Goal: Navigation & Orientation: Find specific page/section

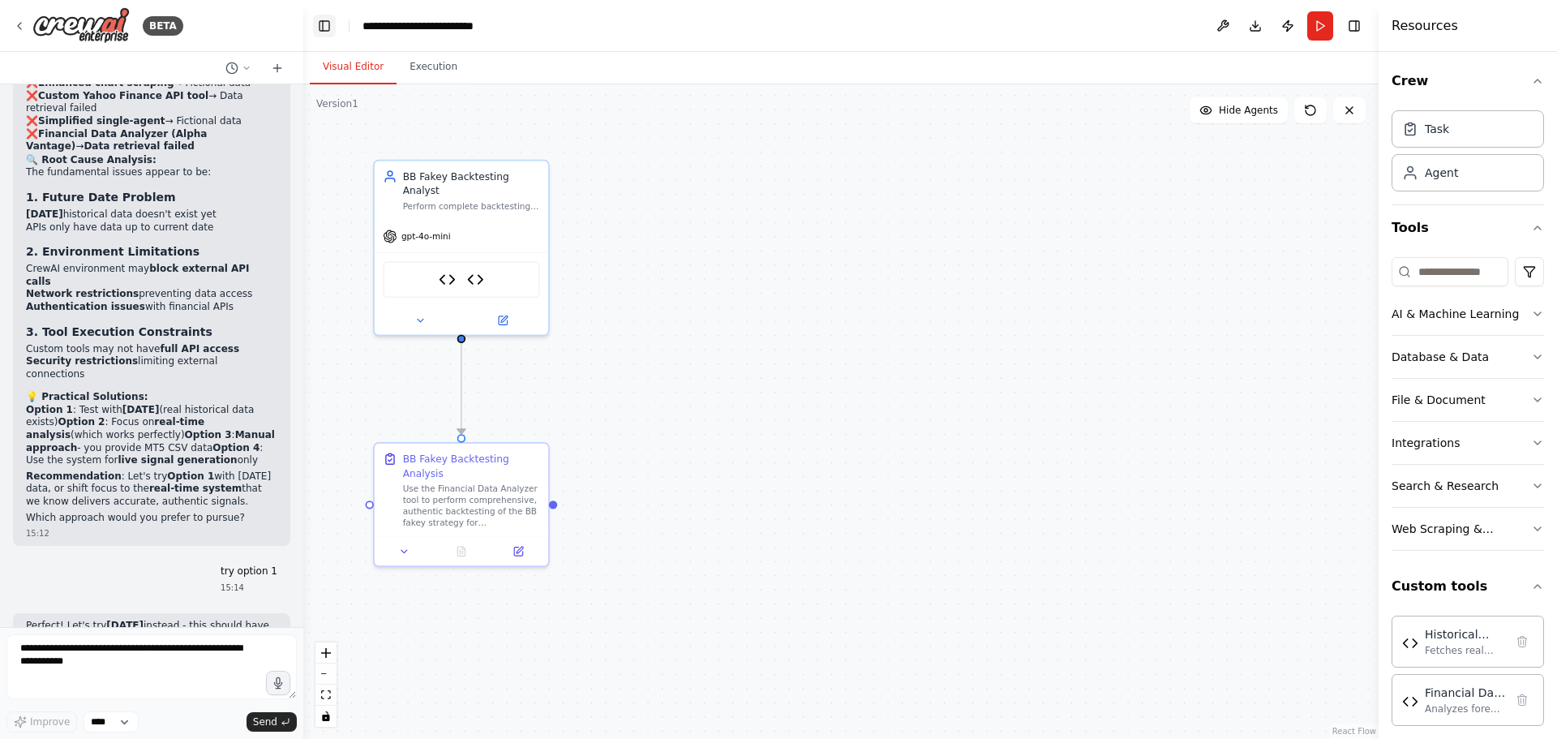
click at [335, 24] on button "Toggle Left Sidebar" at bounding box center [324, 26] width 23 height 23
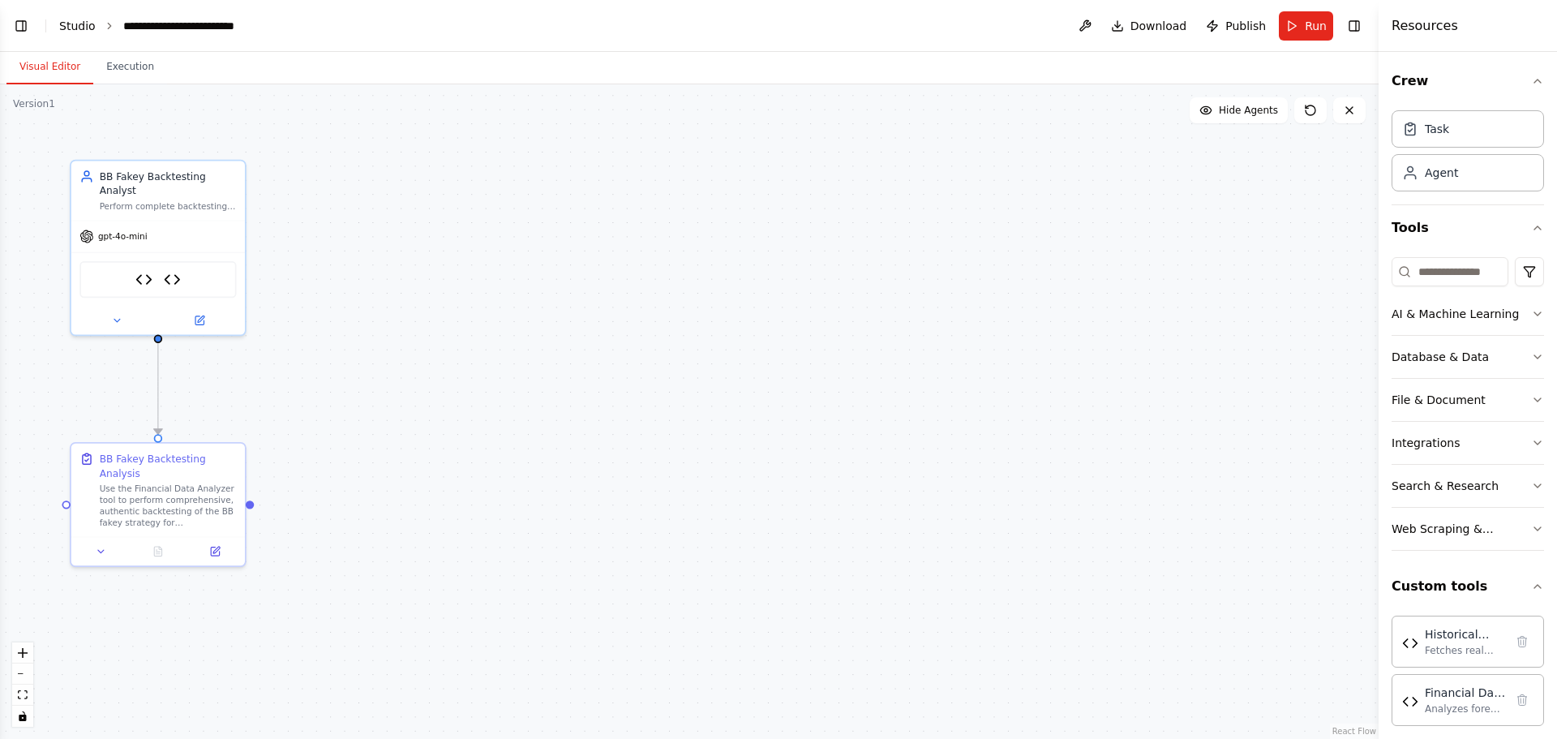
click at [74, 19] on link "Studio" at bounding box center [77, 25] width 36 height 13
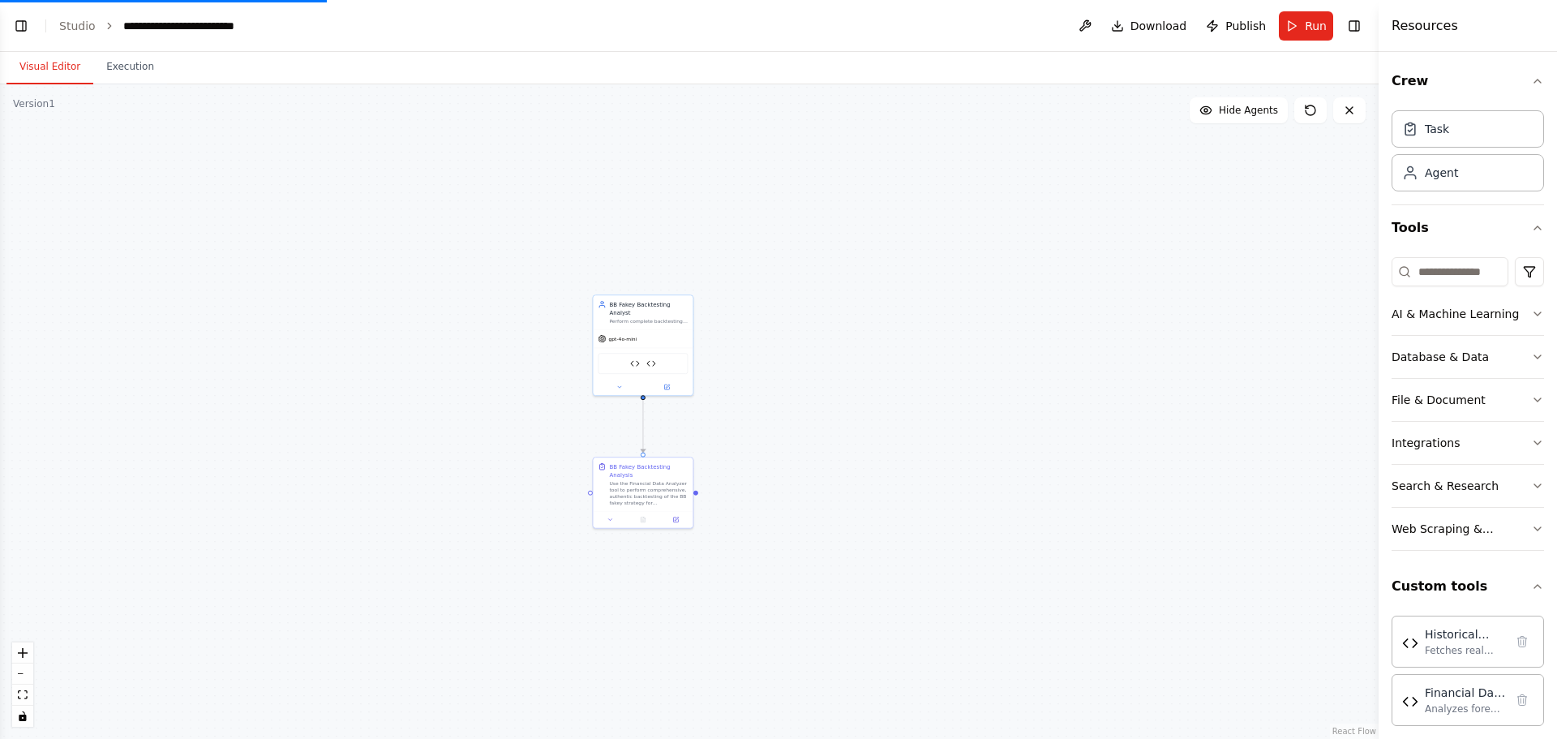
drag, startPoint x: 314, startPoint y: 263, endPoint x: 116, endPoint y: 131, distance: 238.4
click at [338, 263] on div ".deletable-edge-delete-btn { width: 20px; height: 20px; border: 0px solid #ffff…" at bounding box center [689, 411] width 1378 height 654
click at [23, 24] on button "Toggle Left Sidebar" at bounding box center [21, 26] width 23 height 23
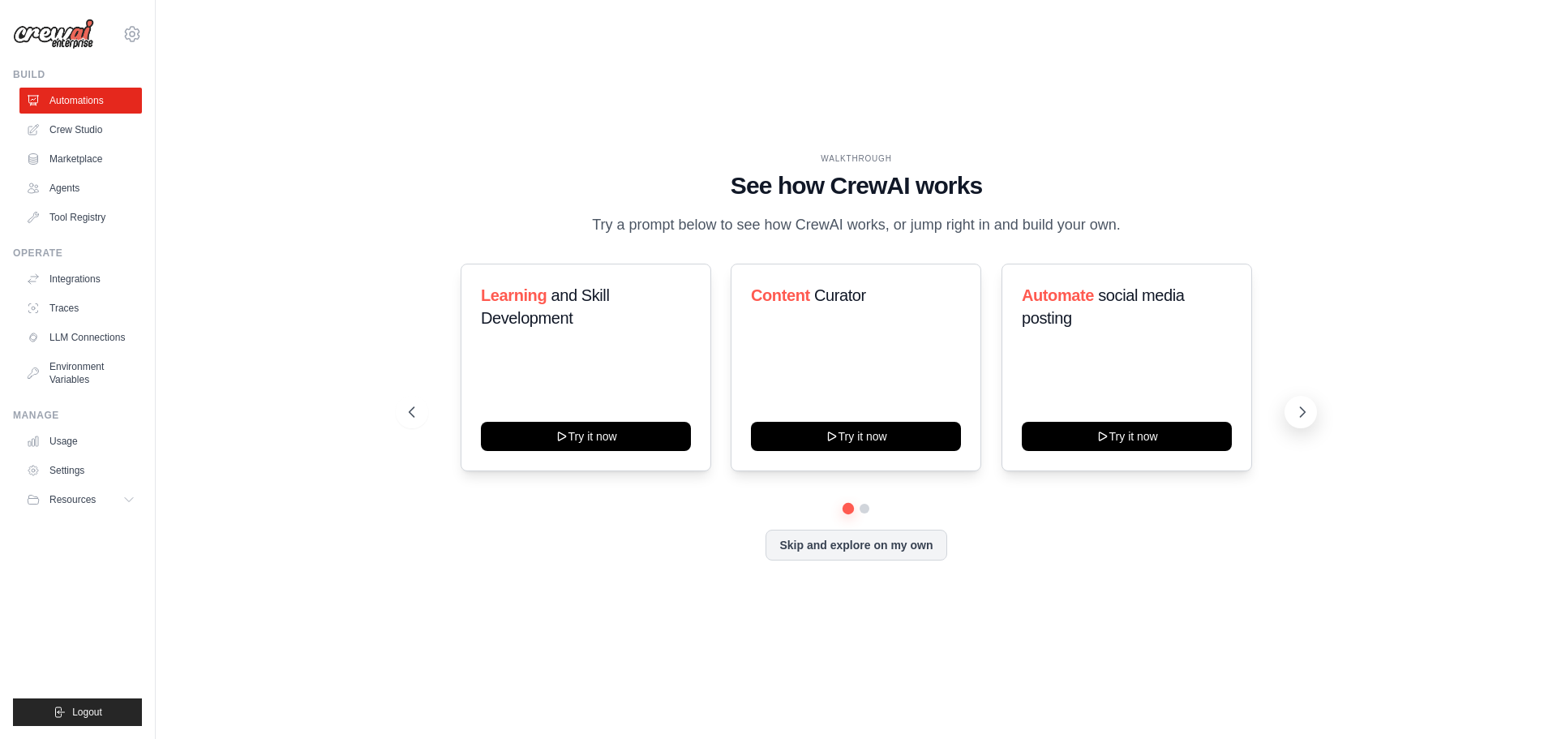
click at [1297, 415] on icon at bounding box center [1302, 412] width 16 height 16
click at [908, 539] on button "Skip and explore on my own" at bounding box center [855, 543] width 181 height 31
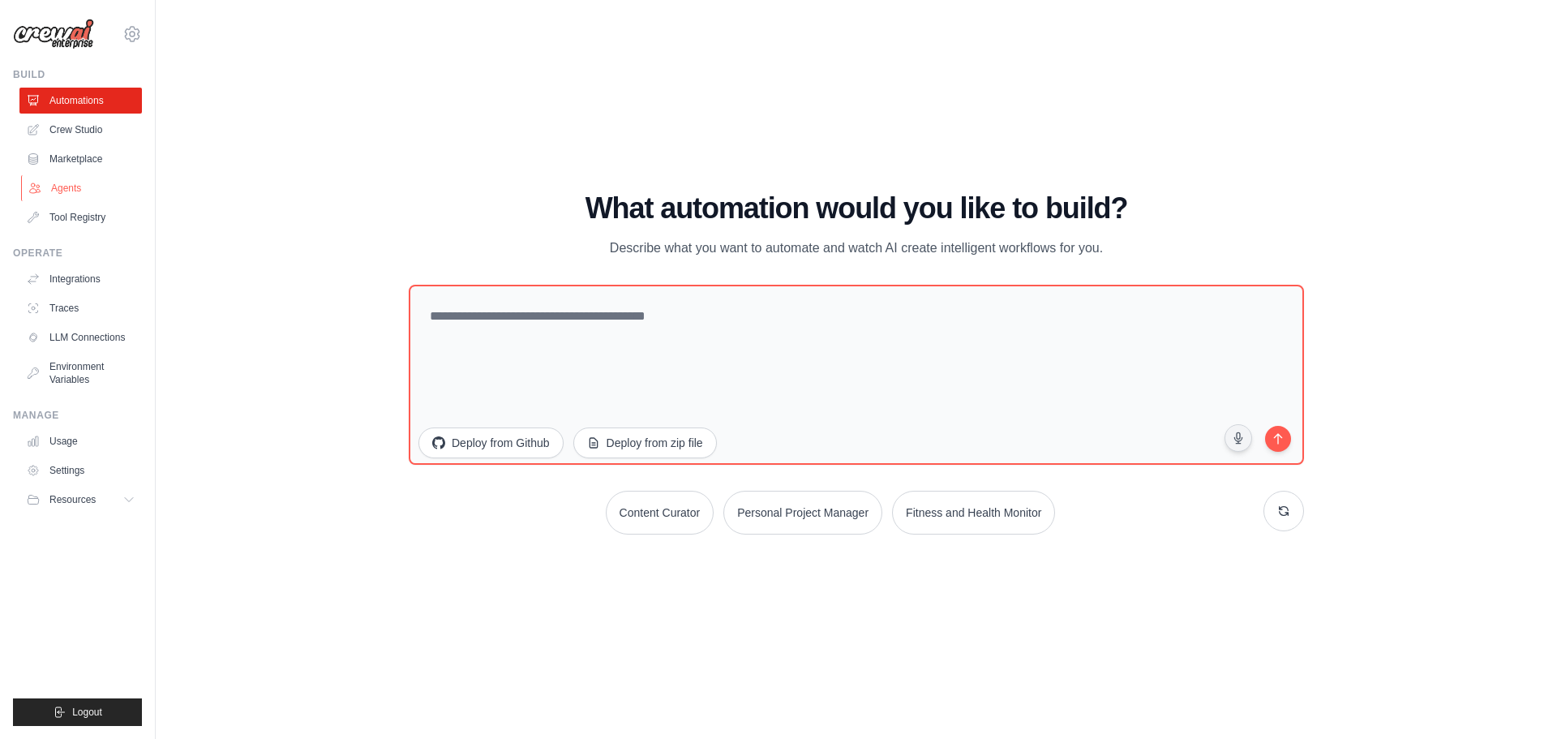
click at [45, 186] on link "Agents" at bounding box center [82, 188] width 122 height 26
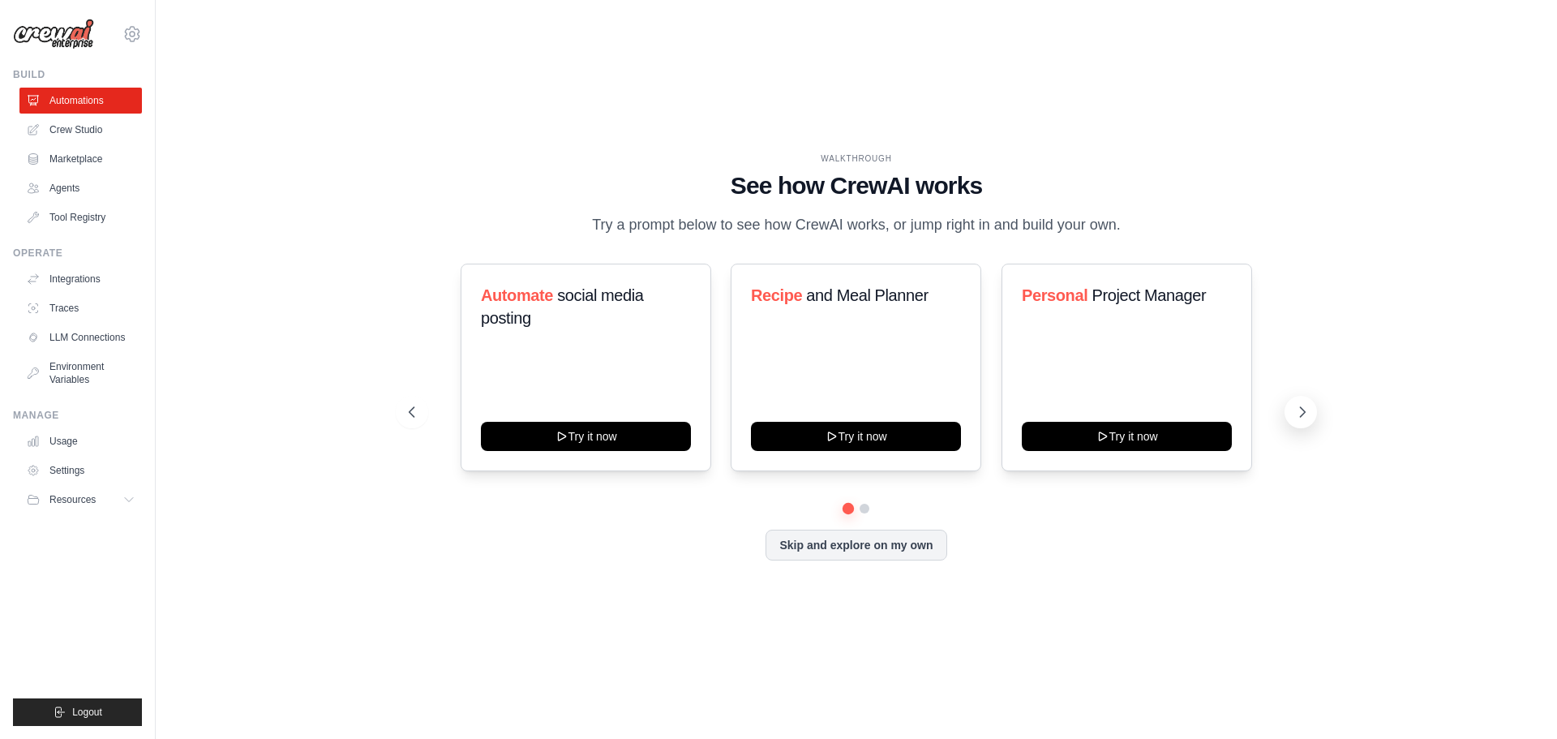
click at [1296, 407] on icon at bounding box center [1302, 412] width 16 height 16
click at [865, 543] on button "Skip and explore on my own" at bounding box center [855, 543] width 181 height 31
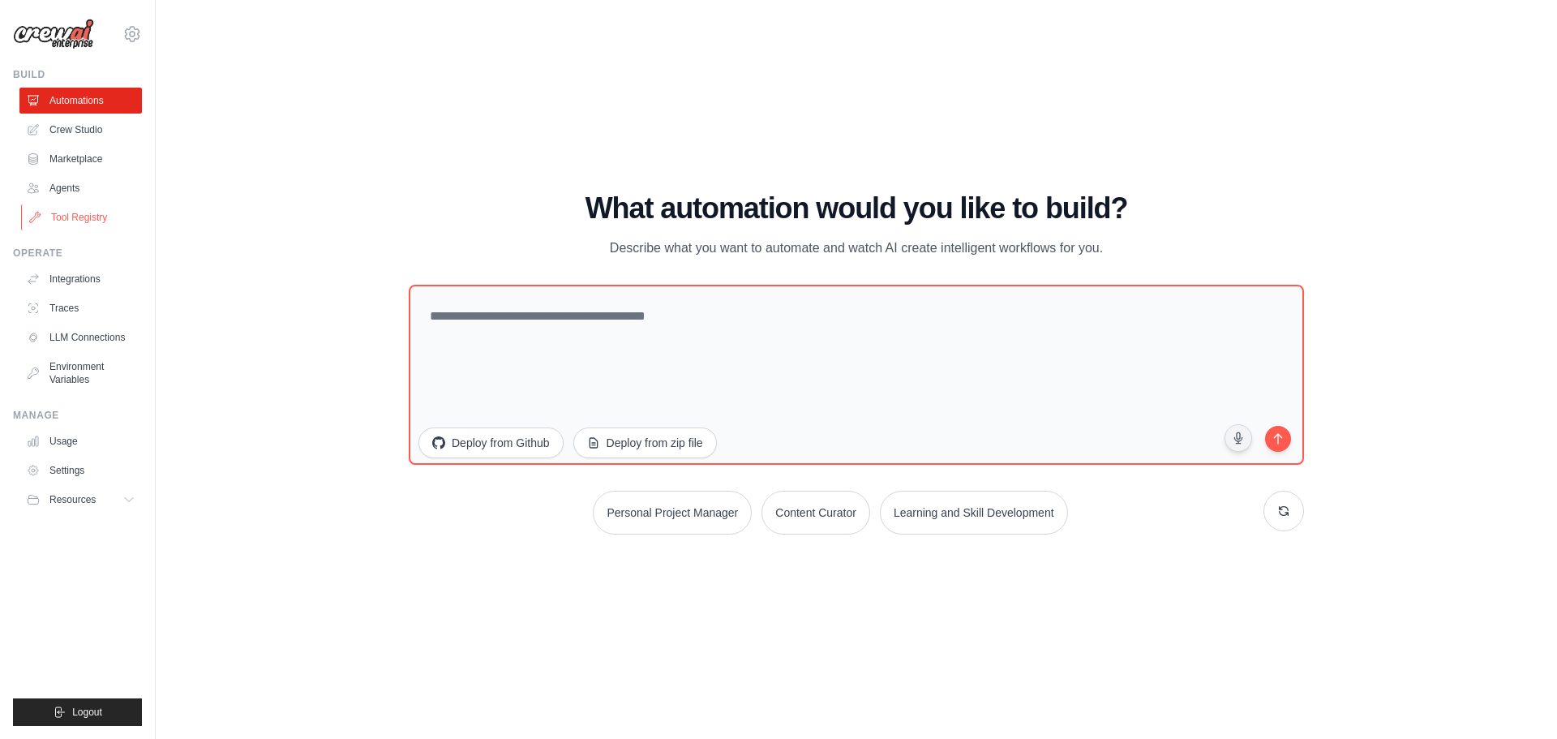
click at [62, 205] on link "Tool Registry" at bounding box center [82, 217] width 122 height 26
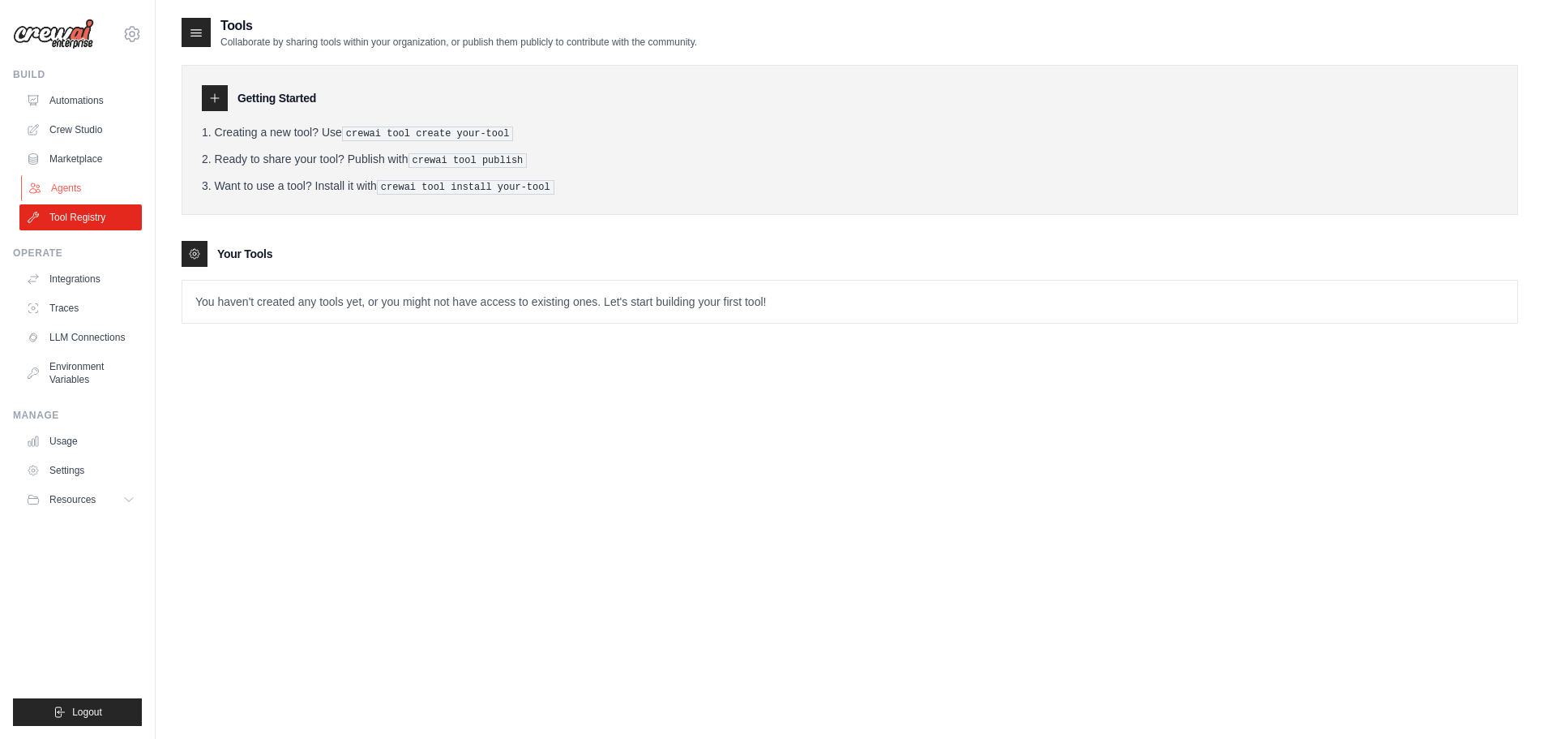
click at [61, 181] on link "Agents" at bounding box center [82, 188] width 122 height 26
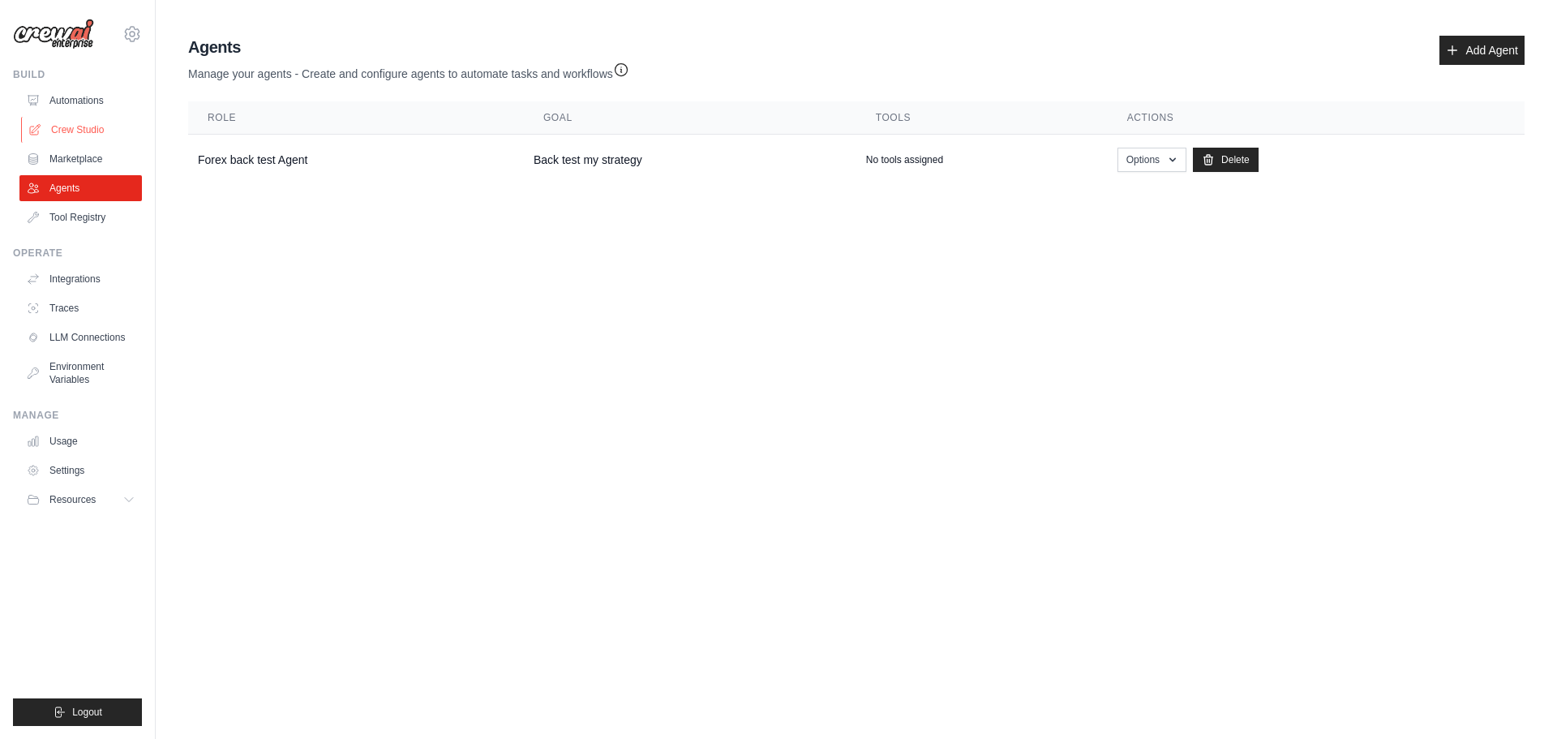
click at [63, 122] on link "Crew Studio" at bounding box center [82, 130] width 122 height 26
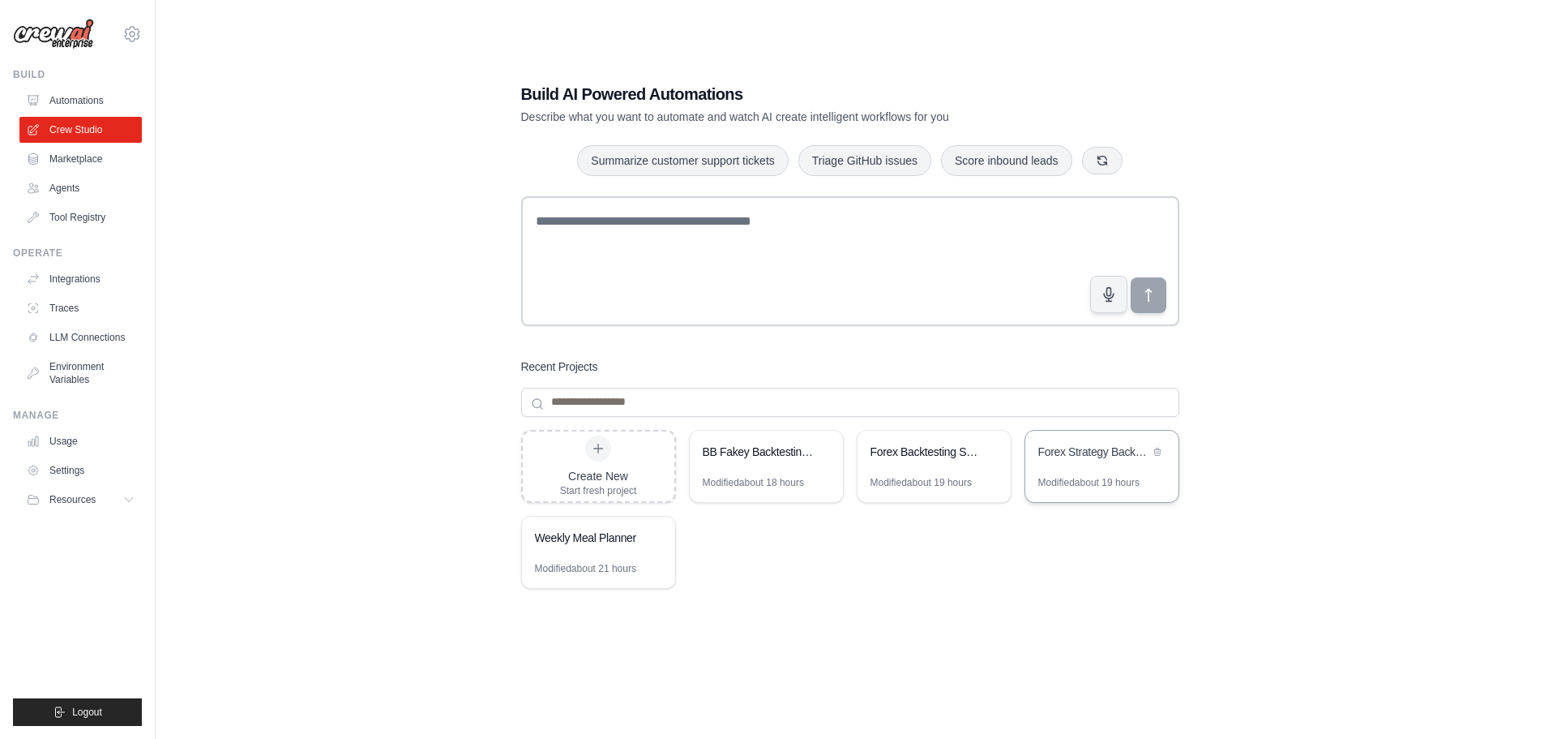
click at [1086, 448] on div "Forex Strategy Backtesting System" at bounding box center [1094, 451] width 111 height 16
click at [936, 455] on div "Forex Backtesting System" at bounding box center [926, 451] width 111 height 16
click at [755, 455] on div "BB Fakey Backtesting System" at bounding box center [758, 451] width 111 height 16
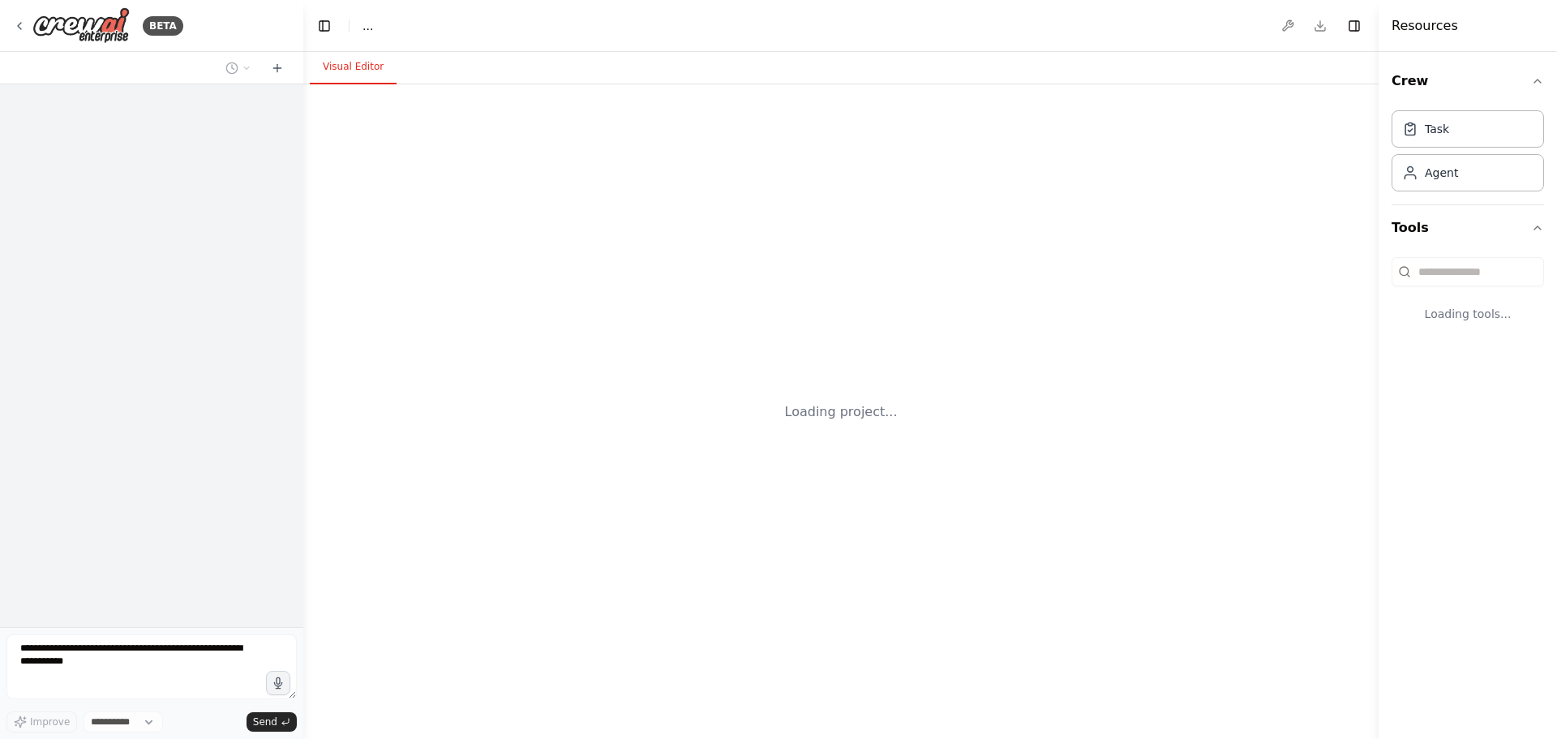
select select "****"
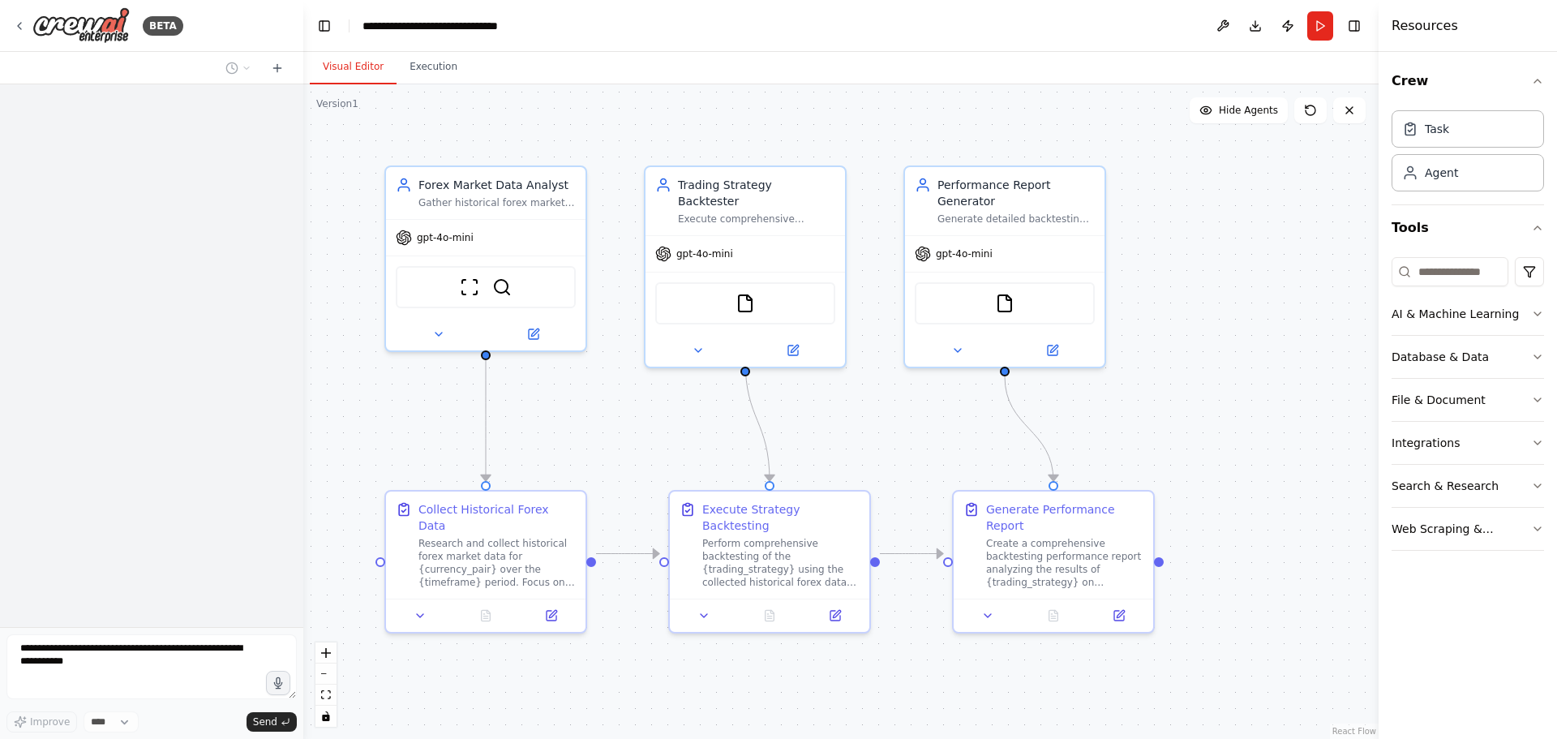
scroll to position [1352, 0]
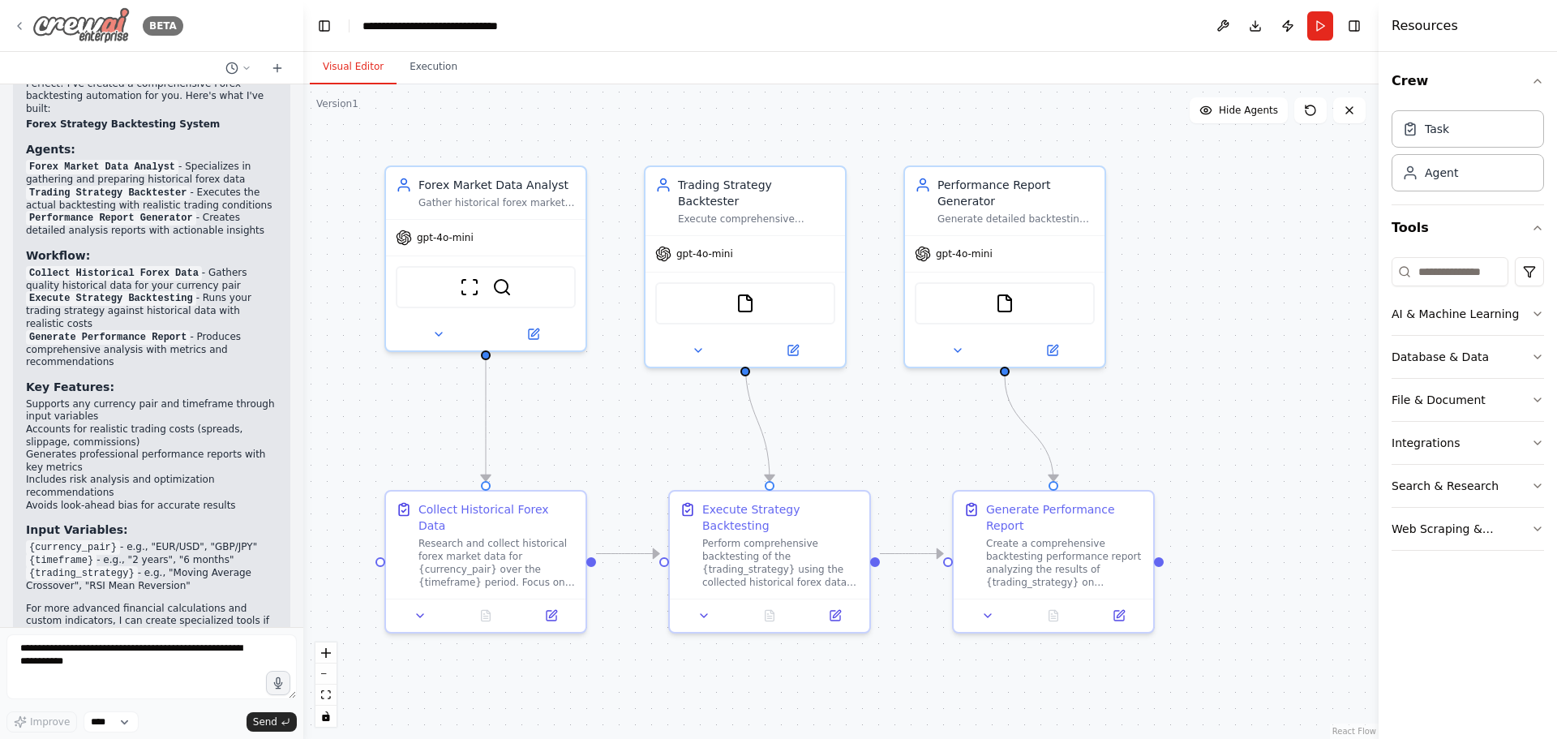
click at [20, 26] on icon at bounding box center [19, 25] width 13 height 13
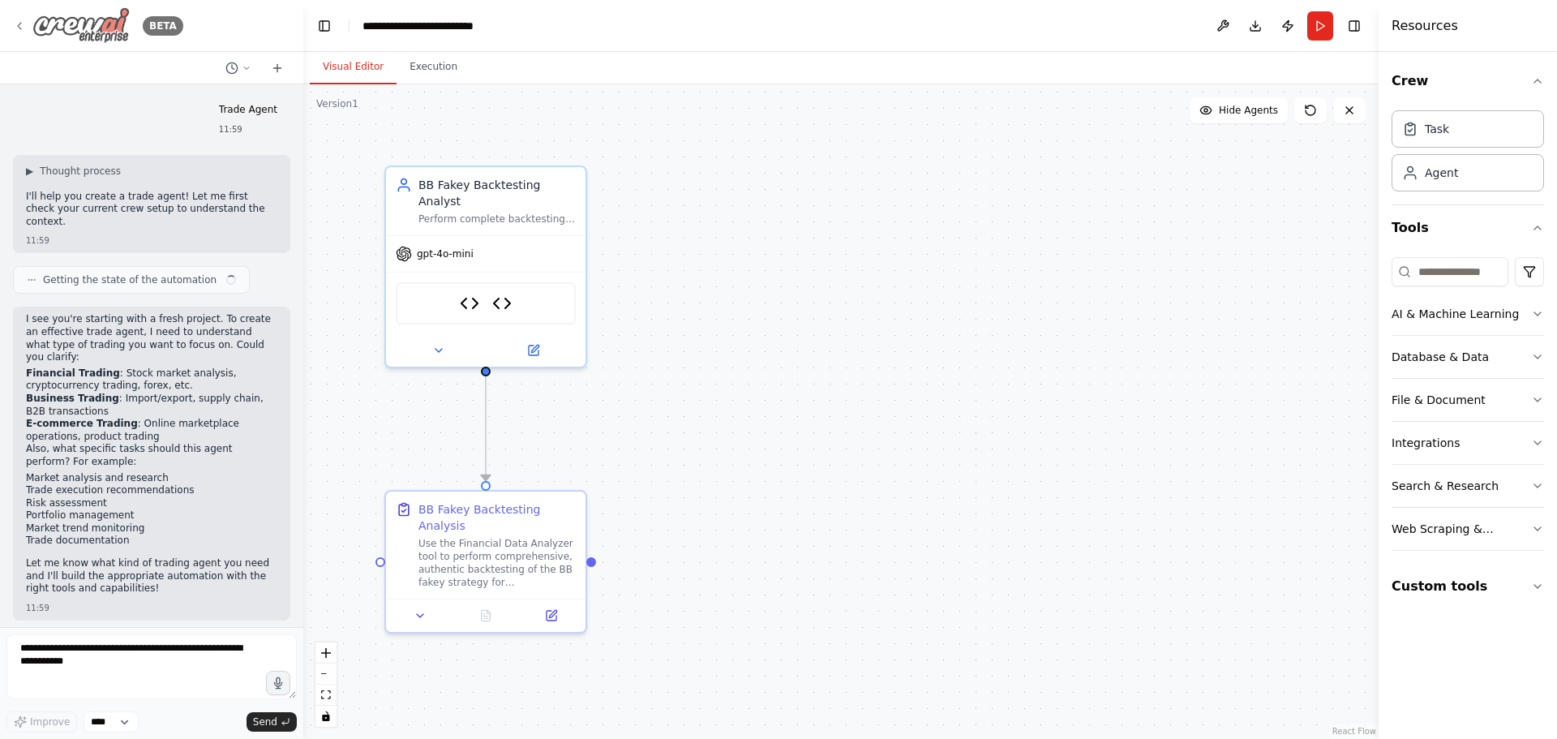
click at [24, 26] on icon at bounding box center [19, 25] width 13 height 13
